Goal: Understand process/instructions: Learn how to perform a task or action

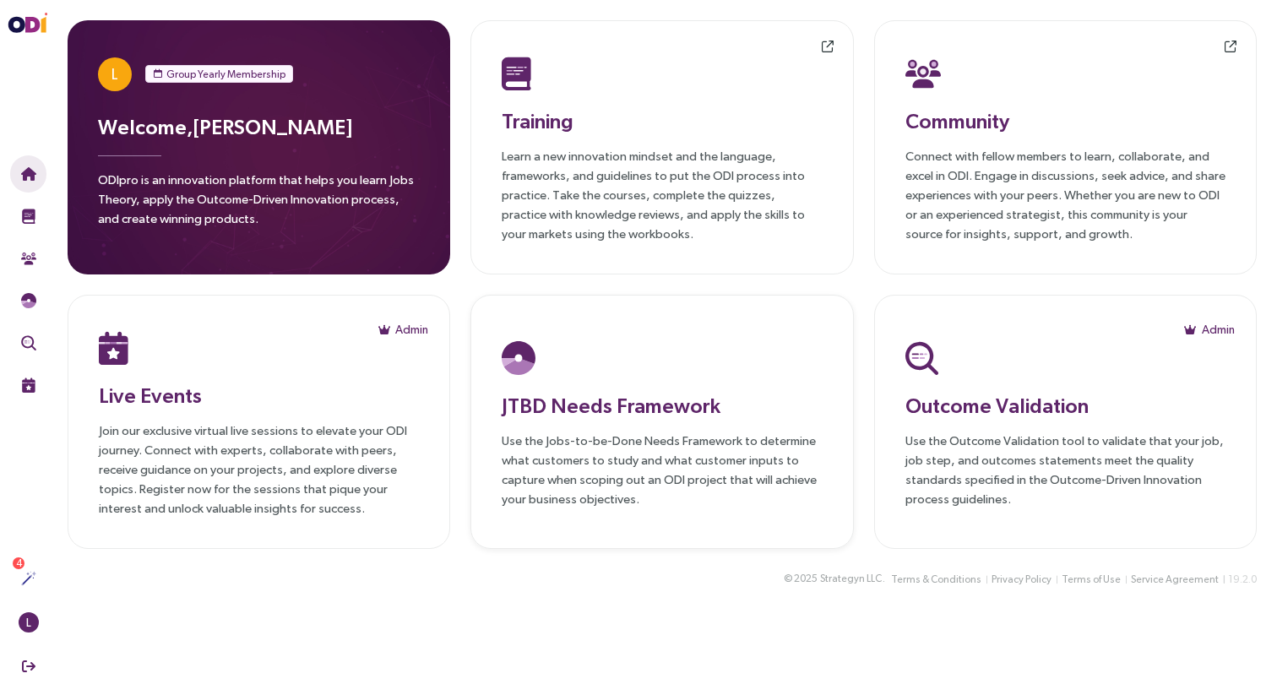
click at [664, 360] on div at bounding box center [662, 358] width 320 height 44
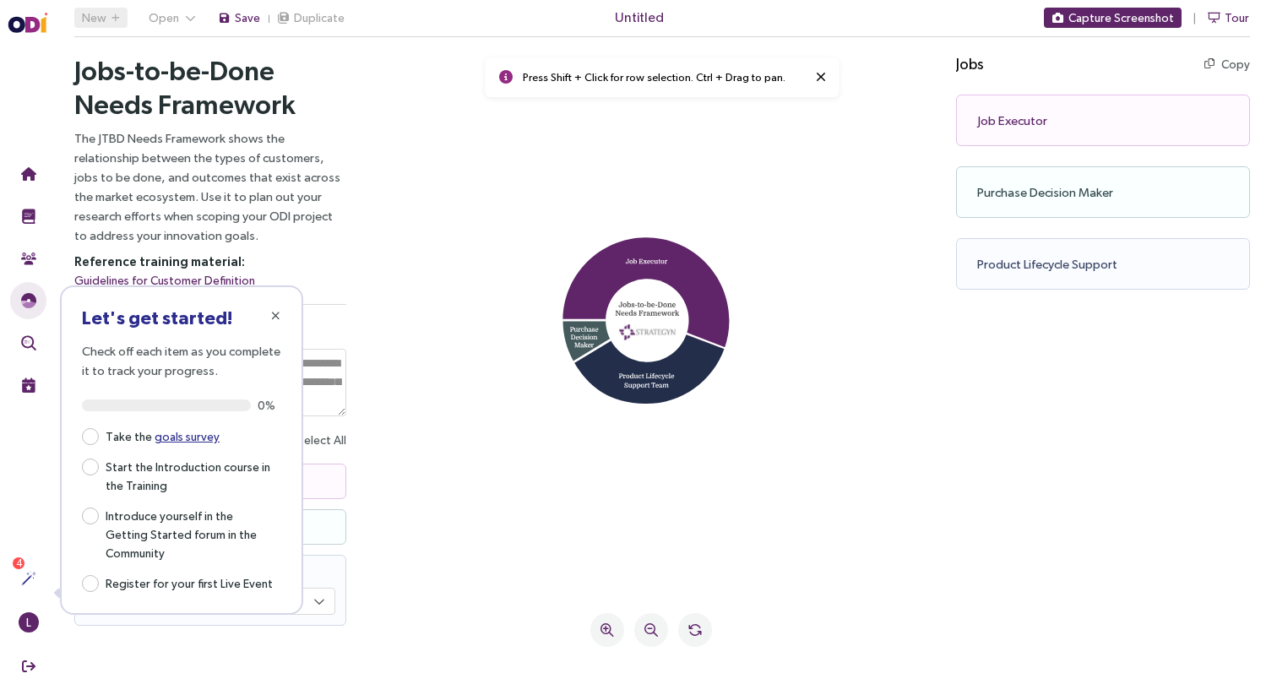
click at [577, 341] on icon at bounding box center [605, 338] width 84 height 48
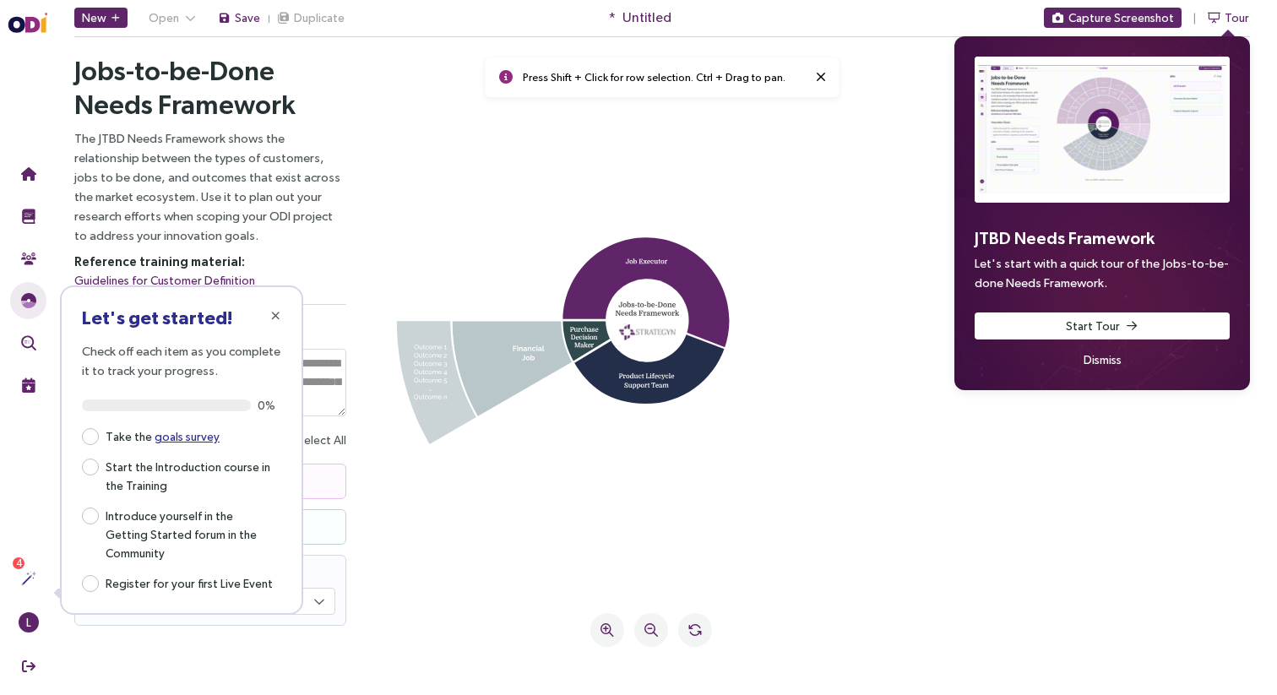
click at [490, 356] on icon at bounding box center [513, 369] width 122 height 95
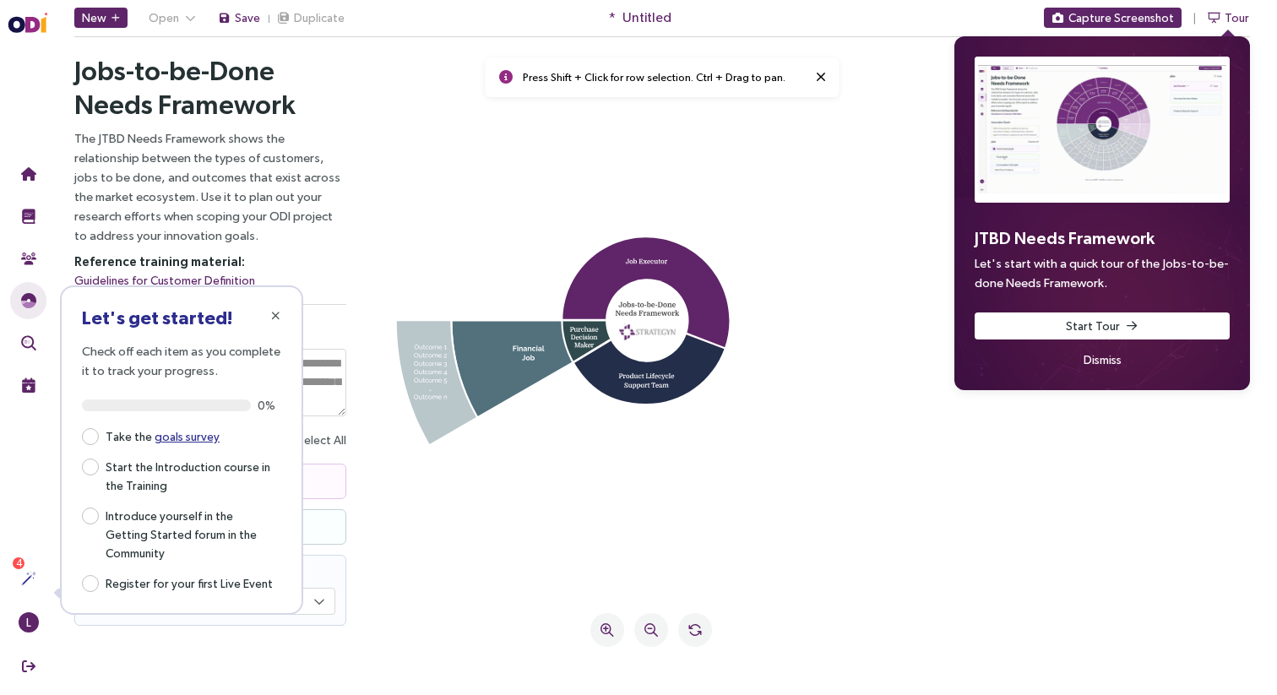
click at [426, 374] on icon at bounding box center [437, 382] width 80 height 123
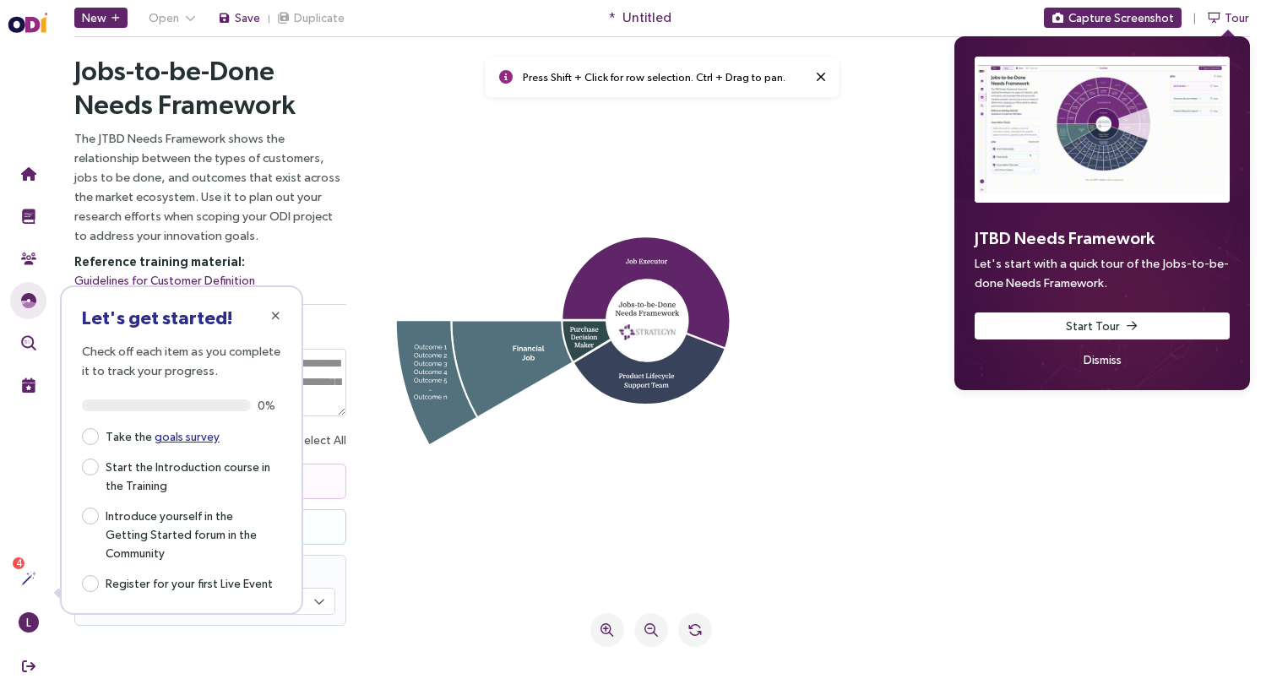
click at [661, 391] on icon at bounding box center [649, 363] width 150 height 84
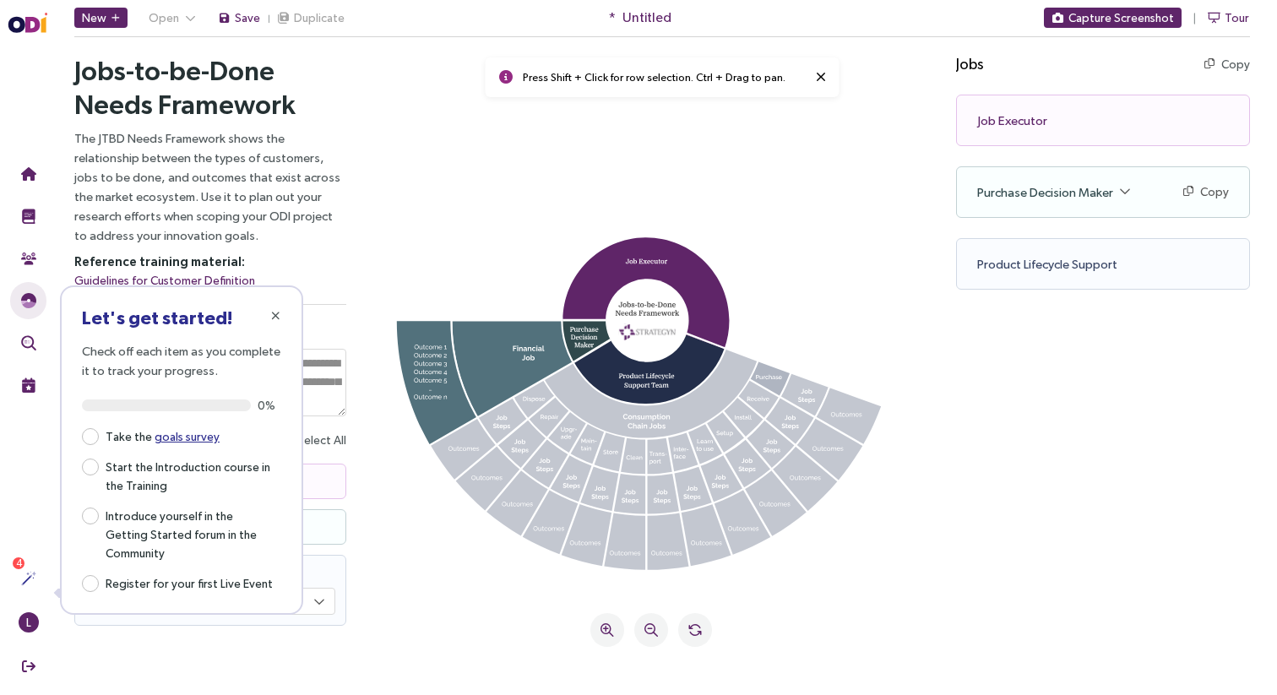
click at [775, 377] on icon at bounding box center [770, 379] width 39 height 34
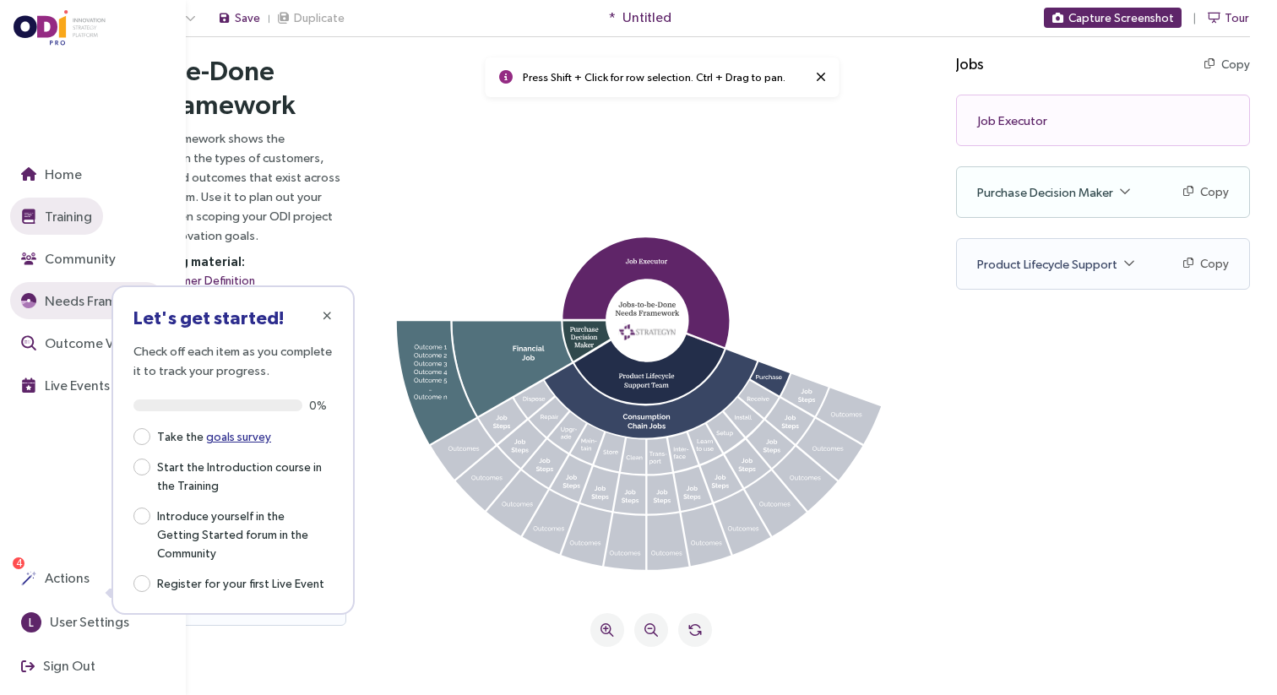
click at [62, 214] on span "Training" at bounding box center [66, 216] width 51 height 21
